Goal: Find specific page/section: Find specific page/section

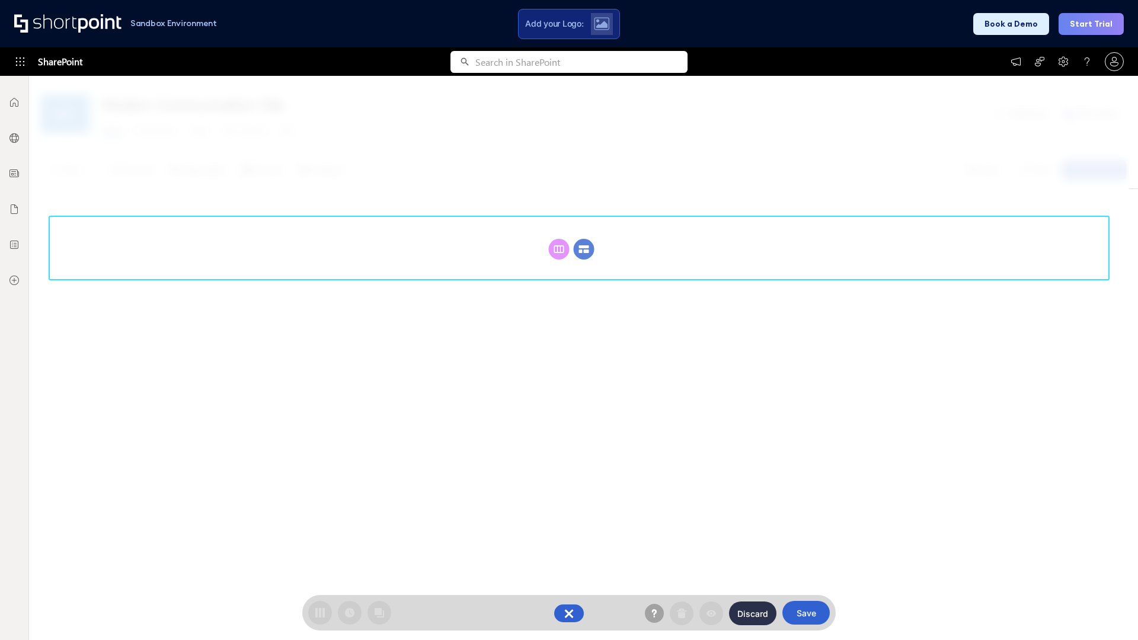
scroll to position [163, 0]
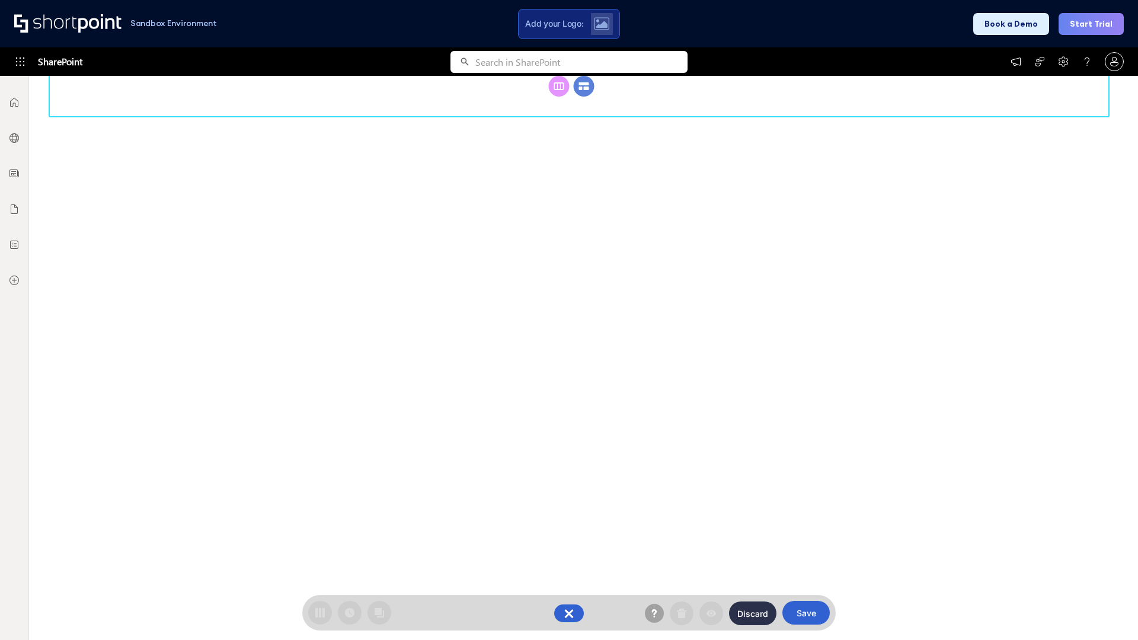
click at [584, 97] on circle at bounding box center [584, 86] width 21 height 21
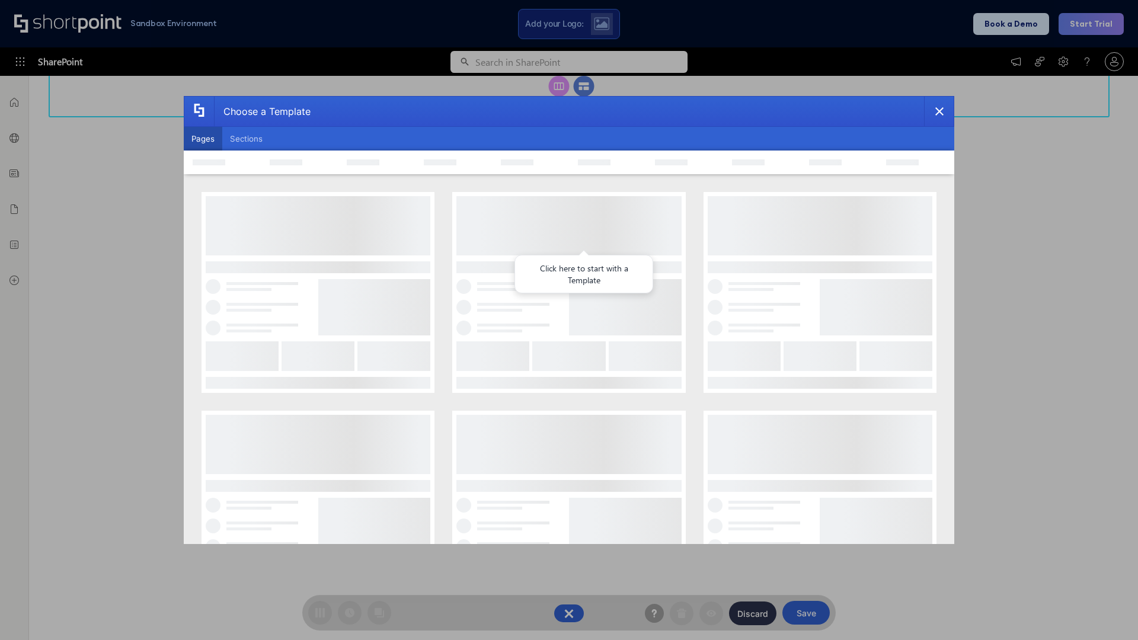
scroll to position [0, 0]
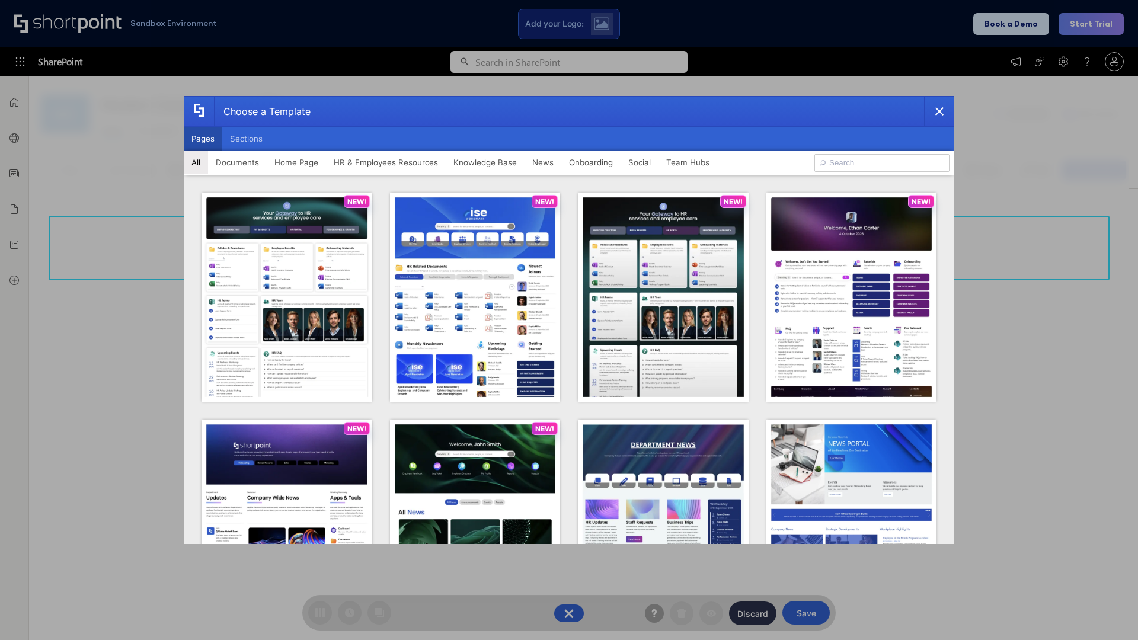
click at [203, 139] on button "Pages" at bounding box center [203, 139] width 39 height 24
type input "Knowledge Portal 5"
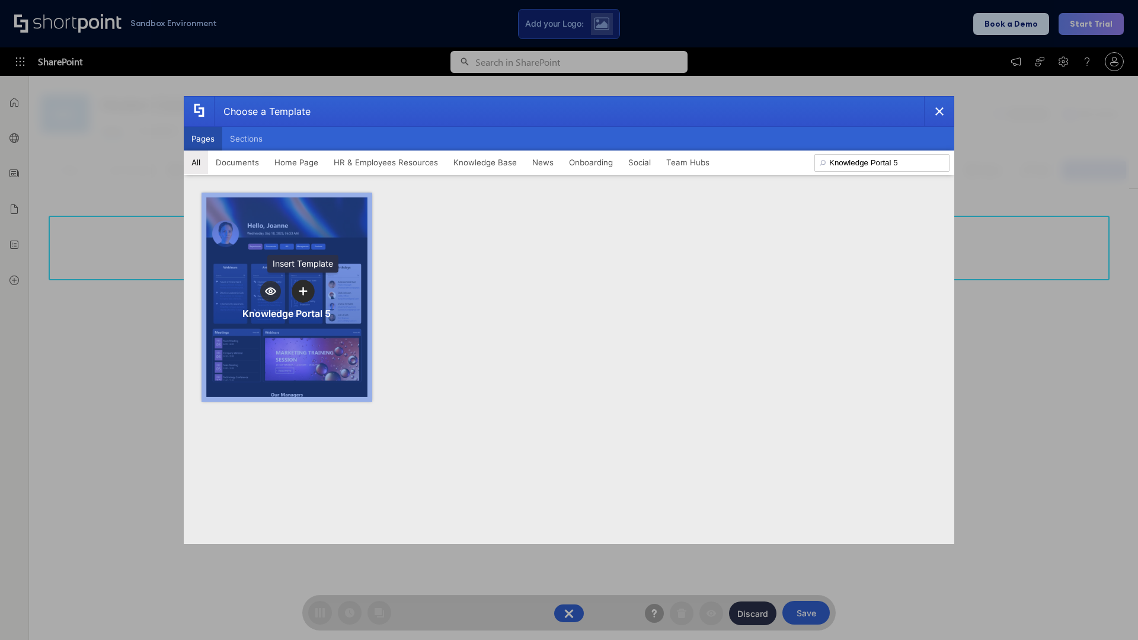
click at [303, 291] on icon "template selector" at bounding box center [303, 291] width 8 height 8
